Goal: Transaction & Acquisition: Purchase product/service

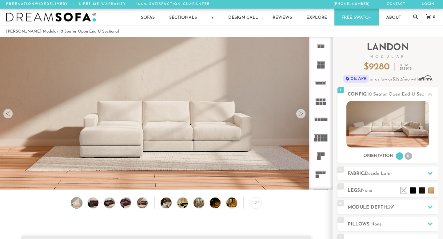
scroll to position [6756, 443]
click at [409, 159] on li "R" at bounding box center [407, 155] width 7 height 7
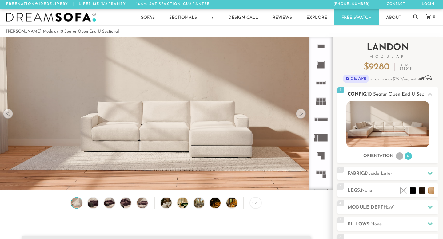
click at [402, 156] on li "L" at bounding box center [399, 155] width 7 height 7
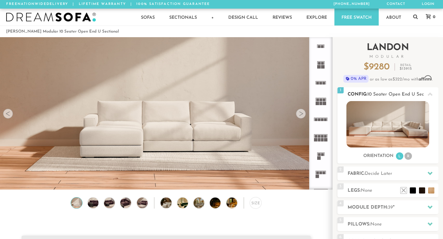
click at [405, 126] on img at bounding box center [387, 124] width 83 height 46
click at [324, 135] on rect at bounding box center [325, 136] width 3 height 3
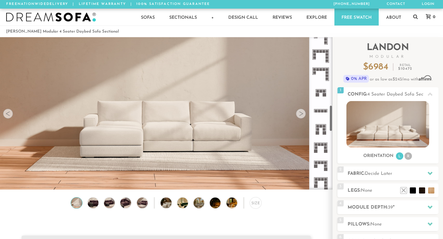
scroll to position [386, 0]
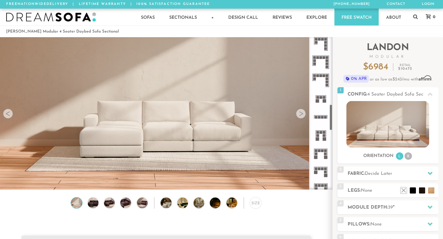
click at [325, 84] on icon at bounding box center [320, 80] width 18 height 18
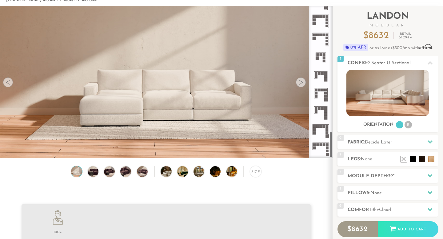
scroll to position [36, 0]
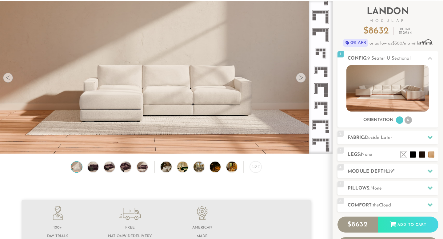
click at [321, 143] on icon at bounding box center [320, 144] width 18 height 18
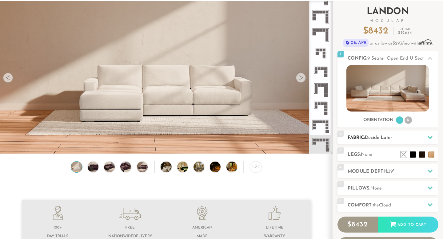
click at [356, 140] on h2 "Fabric: Decide Later" at bounding box center [392, 137] width 91 height 7
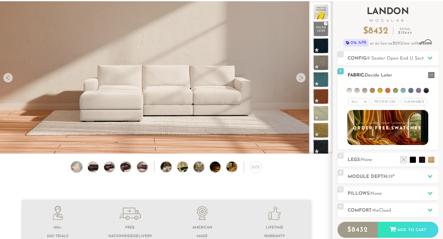
click at [387, 91] on li at bounding box center [387, 90] width 5 height 5
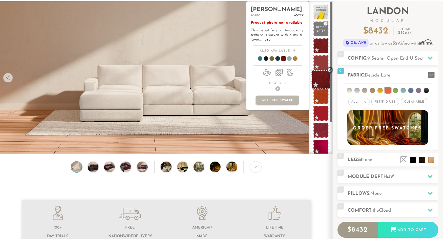
click at [321, 83] on span at bounding box center [320, 79] width 19 height 19
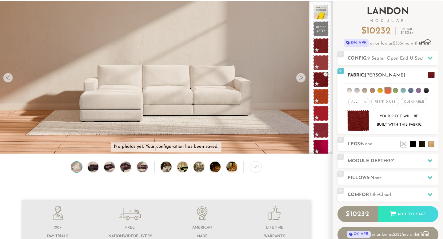
click at [363, 102] on em ">" at bounding box center [365, 101] width 5 height 3
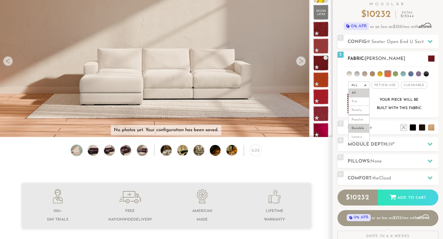
scroll to position [54, 0]
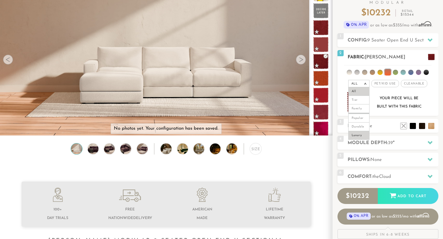
click at [362, 135] on li "Luxury" at bounding box center [358, 135] width 21 height 9
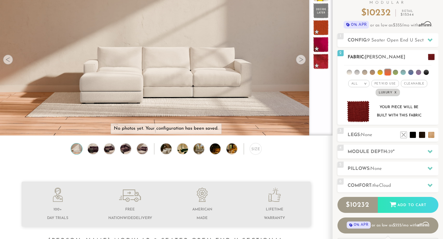
click at [389, 70] on li at bounding box center [387, 72] width 6 height 6
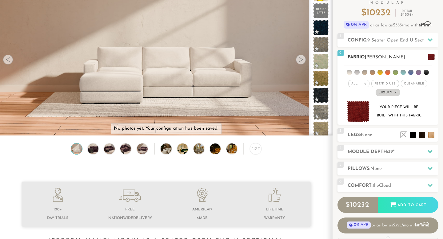
click at [416, 71] on li at bounding box center [418, 72] width 5 height 5
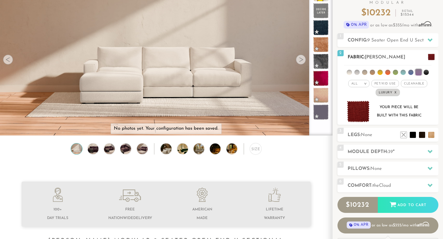
click at [410, 72] on li at bounding box center [410, 72] width 5 height 5
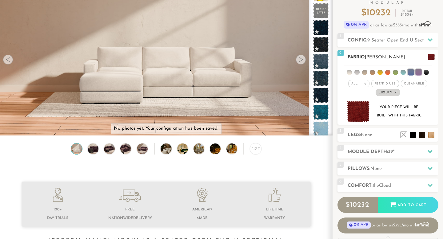
click at [429, 58] on span at bounding box center [431, 57] width 7 height 6
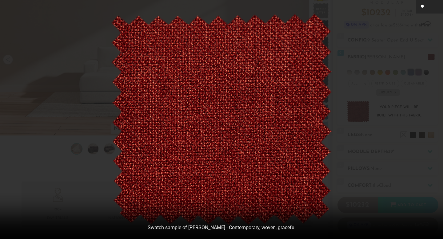
click at [420, 9] on icon at bounding box center [422, 6] width 7 height 7
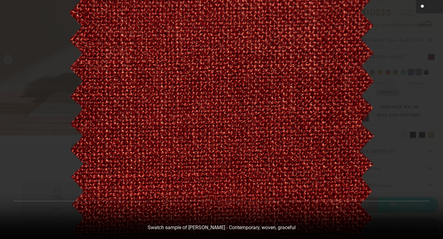
click at [423, 6] on icon at bounding box center [422, 7] width 4 height 4
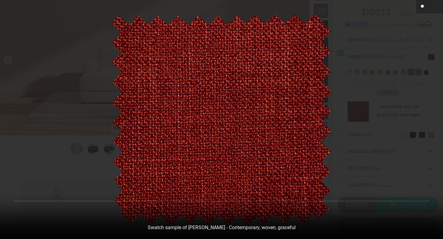
click at [371, 158] on div at bounding box center [221, 119] width 443 height 239
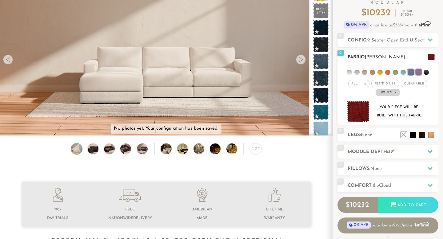
click at [366, 58] on span "[PERSON_NAME]" at bounding box center [385, 57] width 40 height 5
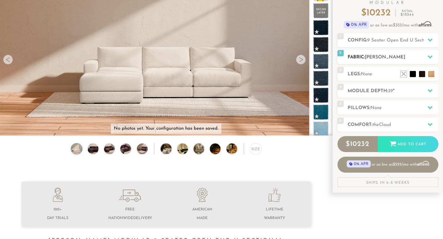
click at [357, 58] on h2 "Fabric: [PERSON_NAME]" at bounding box center [392, 57] width 91 height 7
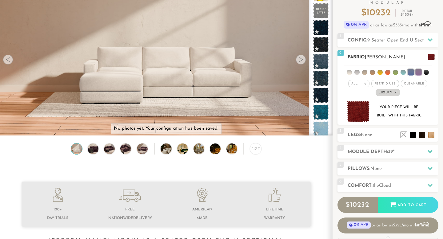
click at [351, 71] on li at bounding box center [348, 72] width 5 height 5
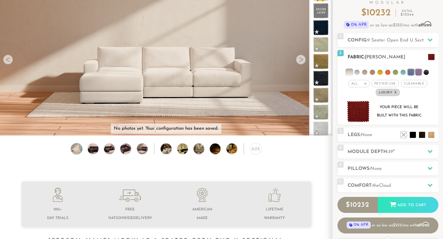
click at [396, 94] on em "x" at bounding box center [395, 92] width 2 height 3
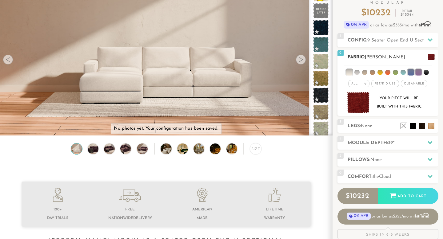
click at [403, 107] on div "Your piece will be built with this fabric" at bounding box center [399, 102] width 50 height 17
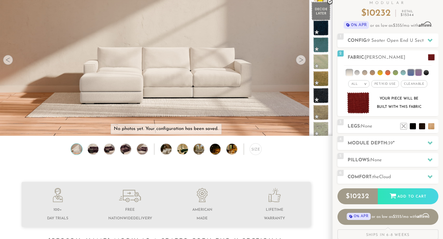
scroll to position [0, 0]
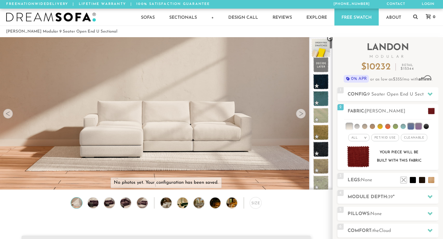
click at [321, 50] on span at bounding box center [320, 47] width 19 height 19
click at [324, 65] on span at bounding box center [320, 64] width 19 height 19
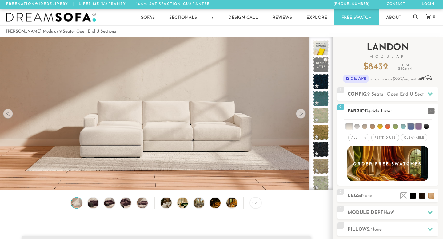
click at [365, 109] on h2 "Fabric: Decide Later" at bounding box center [392, 111] width 91 height 7
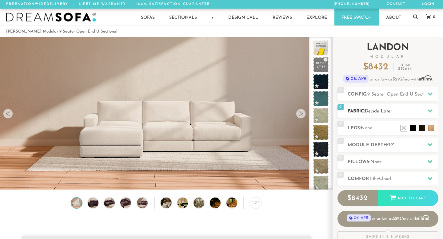
click at [365, 109] on h2 "Fabric: Decide Later" at bounding box center [392, 111] width 91 height 7
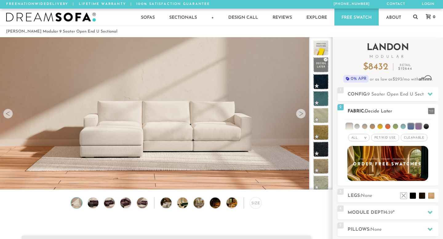
click at [357, 126] on li at bounding box center [356, 126] width 5 height 5
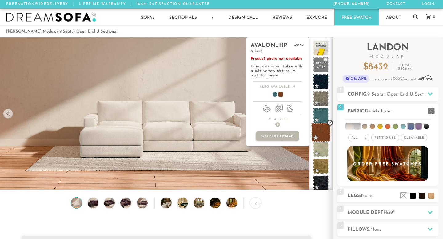
click at [321, 136] on span at bounding box center [320, 132] width 19 height 19
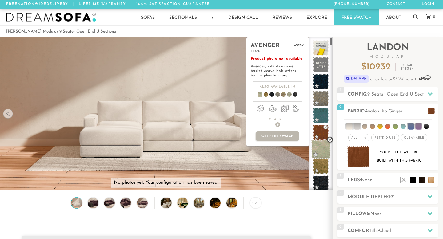
click at [323, 145] on span at bounding box center [320, 149] width 19 height 19
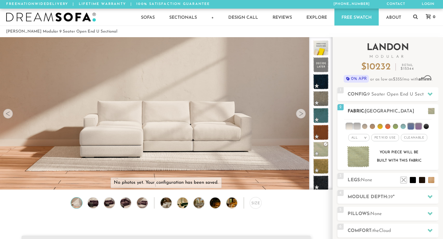
click at [410, 126] on li at bounding box center [410, 126] width 6 height 6
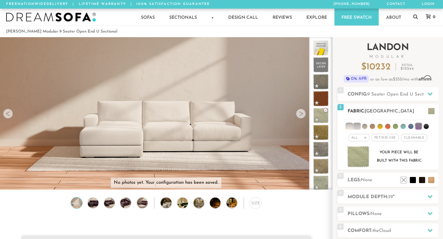
click at [359, 125] on li at bounding box center [356, 126] width 6 height 6
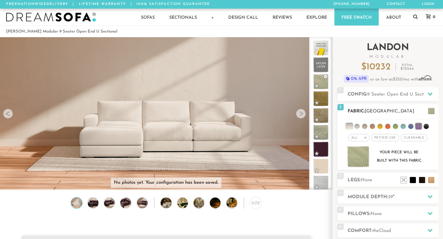
click at [350, 128] on li at bounding box center [349, 126] width 6 height 6
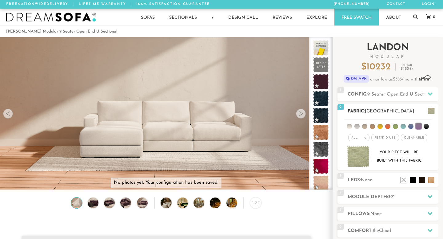
click at [419, 126] on li at bounding box center [418, 126] width 6 height 6
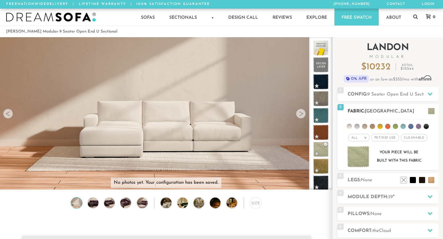
click at [419, 126] on li at bounding box center [418, 126] width 5 height 5
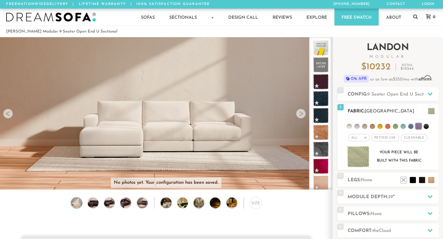
click at [419, 126] on li at bounding box center [418, 126] width 6 height 6
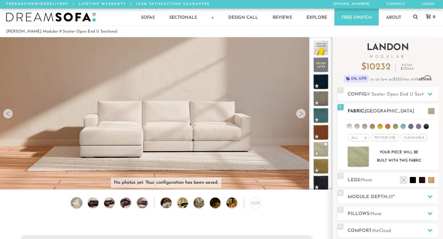
click at [419, 126] on li at bounding box center [418, 126] width 5 height 5
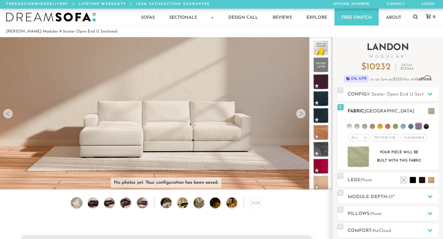
click at [349, 129] on ul at bounding box center [388, 125] width 88 height 11
click at [418, 126] on li at bounding box center [418, 126] width 6 height 6
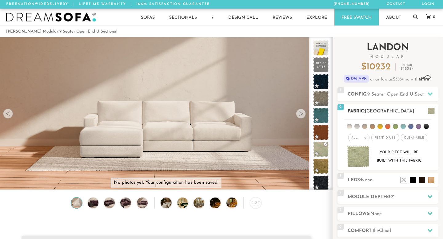
click at [350, 125] on li at bounding box center [348, 126] width 5 height 5
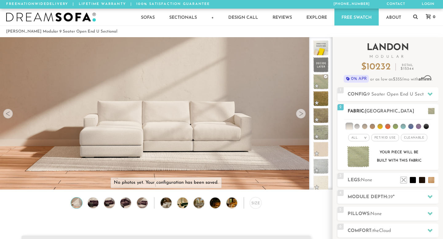
click at [361, 156] on img at bounding box center [358, 157] width 23 height 22
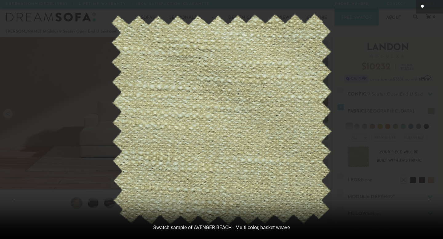
click at [423, 6] on icon at bounding box center [422, 7] width 4 height 4
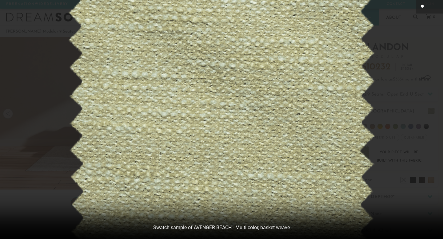
click at [421, 10] on icon at bounding box center [422, 6] width 7 height 7
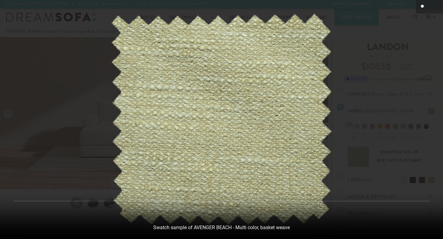
click at [376, 158] on div at bounding box center [221, 119] width 443 height 239
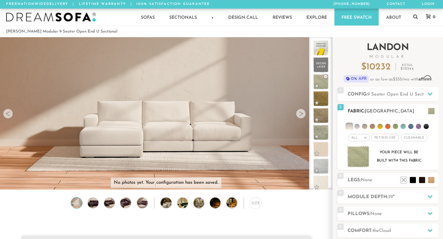
click at [361, 138] on div "All >" at bounding box center [358, 137] width 21 height 7
click at [356, 186] on li "Luxury" at bounding box center [358, 189] width 21 height 9
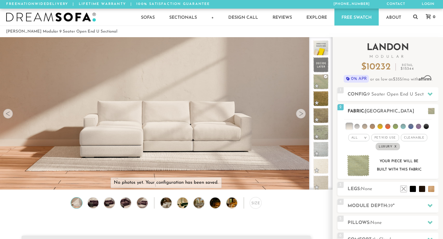
click at [351, 129] on li at bounding box center [349, 126] width 6 height 6
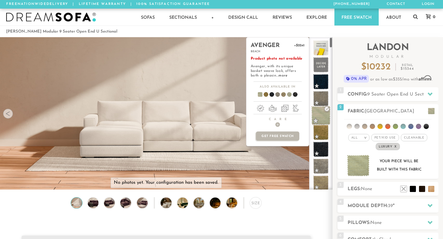
click at [325, 111] on span at bounding box center [320, 115] width 19 height 19
click at [326, 109] on span at bounding box center [320, 115] width 19 height 19
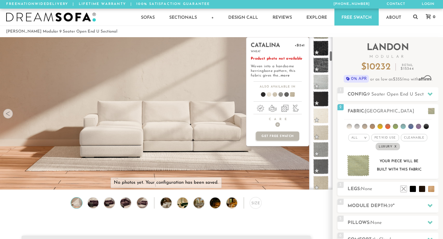
scroll to position [189, 0]
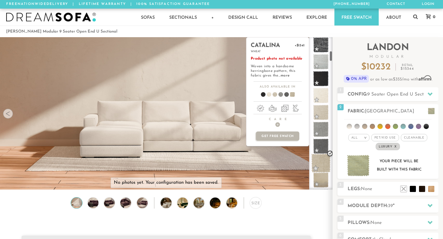
click at [319, 167] on span at bounding box center [320, 163] width 19 height 19
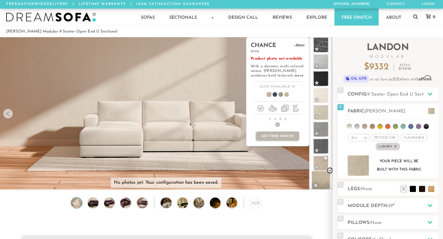
click at [320, 177] on span at bounding box center [320, 180] width 19 height 19
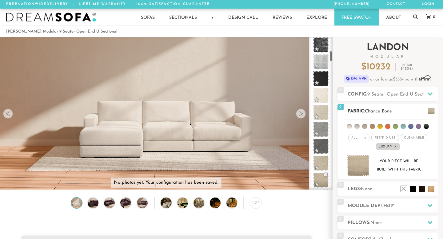
click at [362, 164] on img at bounding box center [358, 166] width 23 height 22
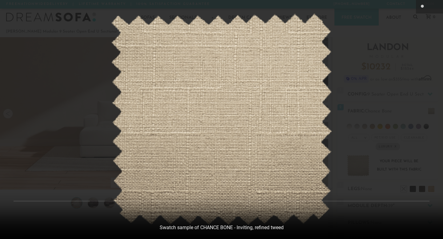
click at [398, 112] on div at bounding box center [221, 119] width 443 height 239
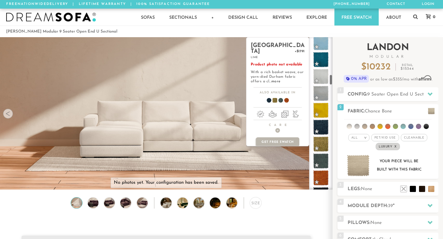
scroll to position [513, 0]
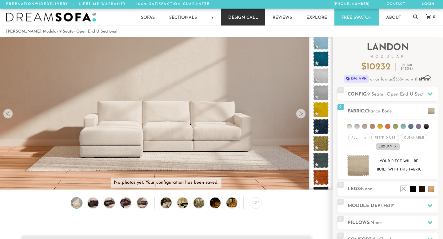
click at [233, 22] on link "Design Call" at bounding box center [243, 17] width 44 height 17
